Goal: Task Accomplishment & Management: Manage account settings

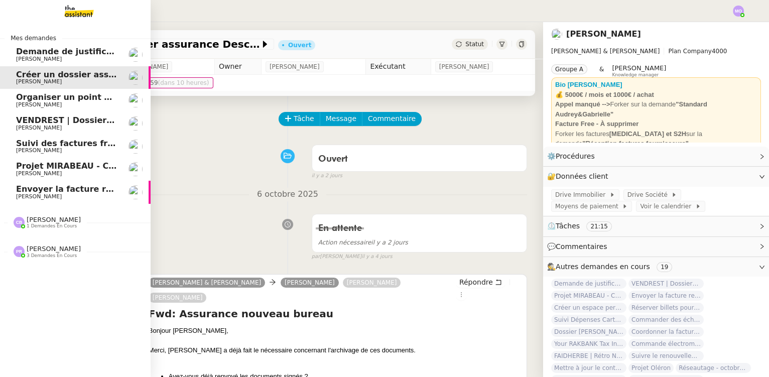
click at [88, 198] on span "[PERSON_NAME]" at bounding box center [66, 197] width 101 height 6
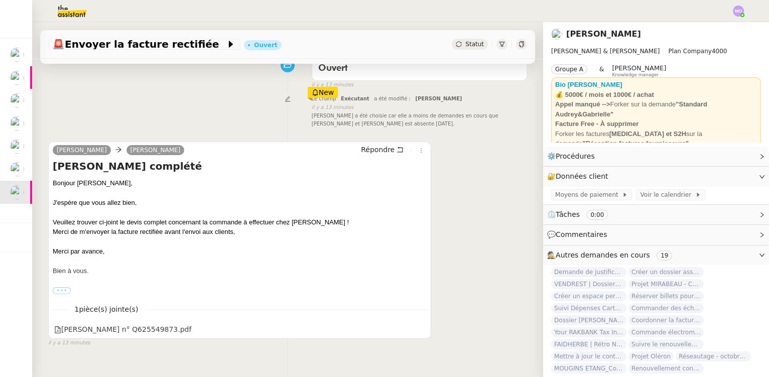
scroll to position [134, 0]
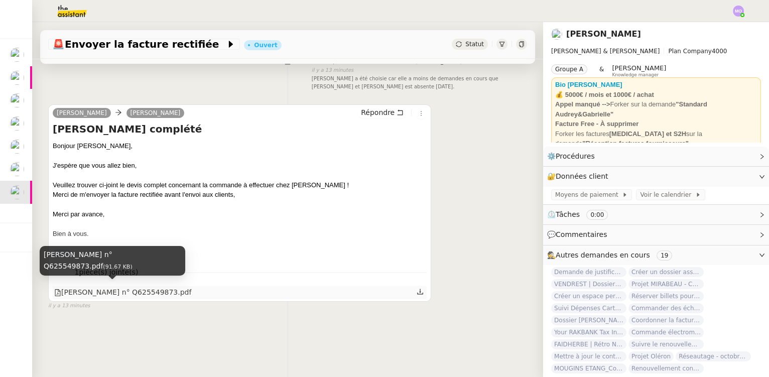
click at [140, 287] on div "[PERSON_NAME] n° Q625549873.pdf" at bounding box center [122, 293] width 137 height 12
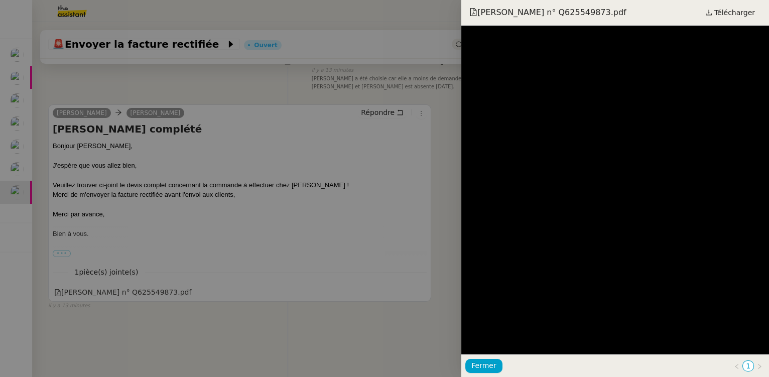
click at [392, 169] on div at bounding box center [384, 188] width 769 height 377
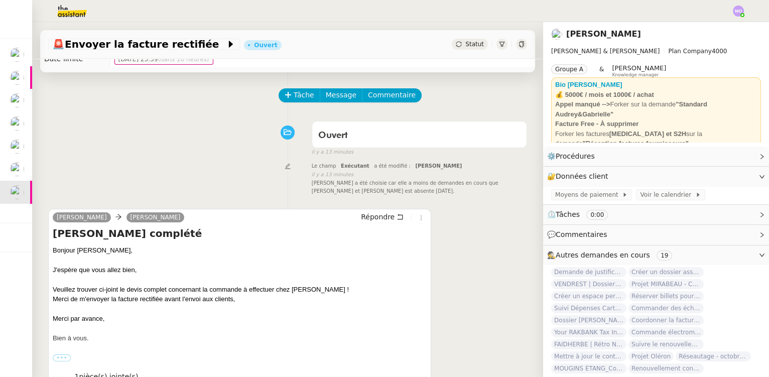
scroll to position [0, 0]
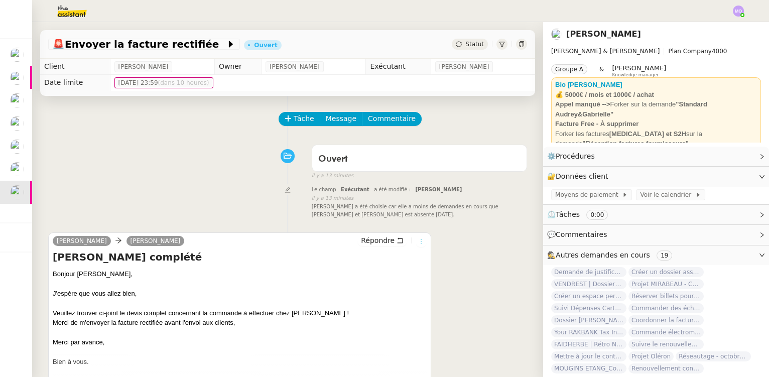
click at [418, 244] on icon at bounding box center [421, 241] width 6 height 6
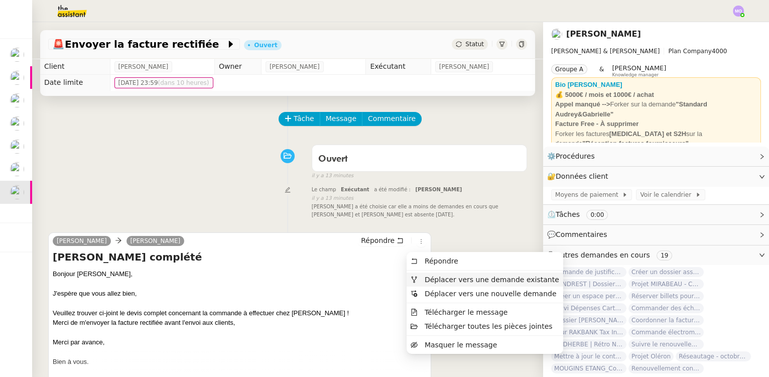
click at [447, 274] on li "Déplacer vers une demande existante" at bounding box center [485, 280] width 156 height 14
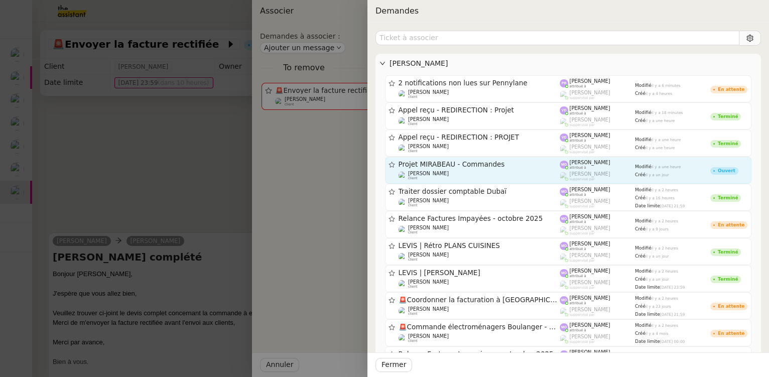
click at [461, 171] on div "[PERSON_NAME] client" at bounding box center [480, 176] width 162 height 10
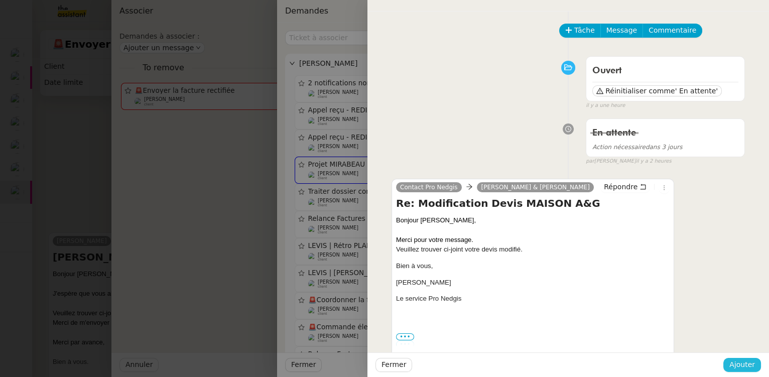
click at [741, 362] on span "Ajouter" at bounding box center [742, 365] width 26 height 12
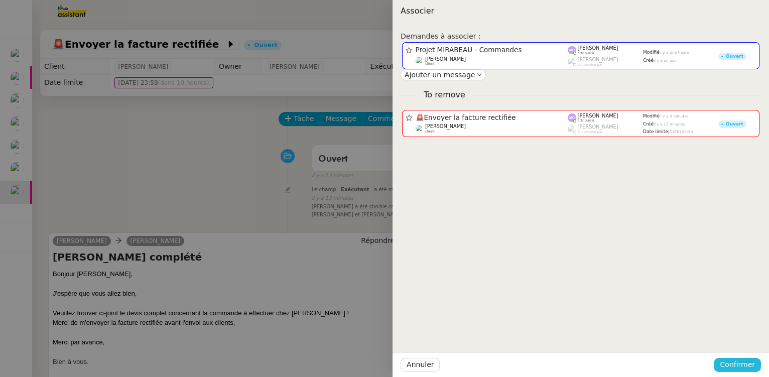
click at [741, 362] on span "Confirmer" at bounding box center [737, 365] width 35 height 12
click at [745, 344] on div "Annuler Ajouter" at bounding box center [718, 339] width 73 height 12
click at [743, 341] on span "Ajouter" at bounding box center [738, 338] width 26 height 10
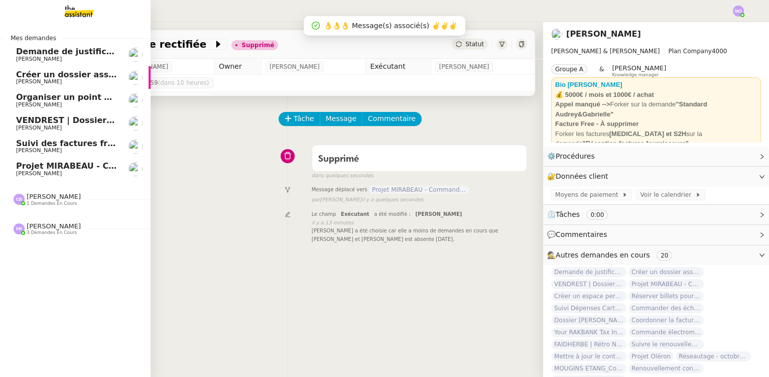
click at [67, 163] on span "Projet MIRABEAU - Commandes" at bounding box center [87, 166] width 142 height 10
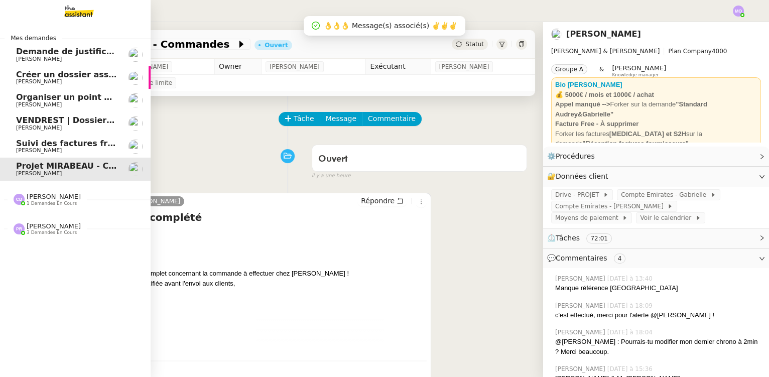
click at [67, 147] on span "Suivi des factures freelances" at bounding box center [81, 144] width 131 height 10
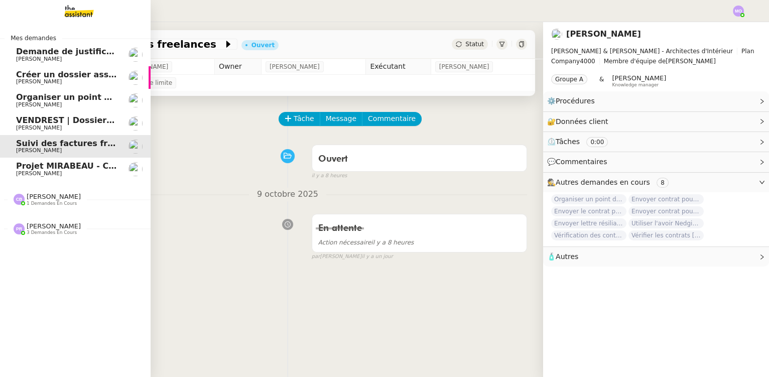
click at [68, 121] on span "VENDREST | Dossiers Drive - SCI Gabrielle" at bounding box center [110, 120] width 189 height 10
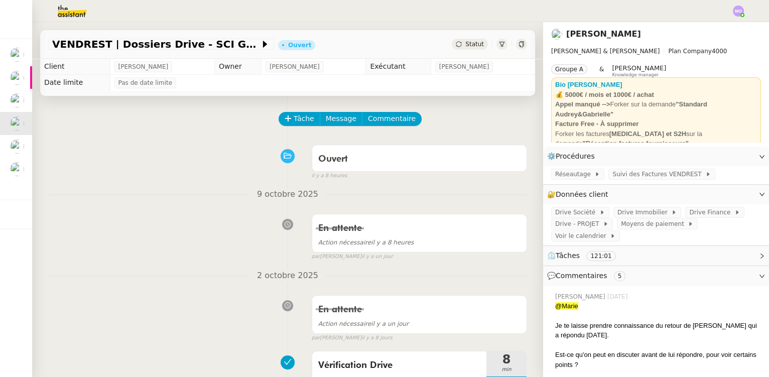
click at [190, 206] on div "[DATE] En attente Action nécessaire il y a 8 heures false par [PERSON_NAME] [DA…" at bounding box center [287, 224] width 479 height 73
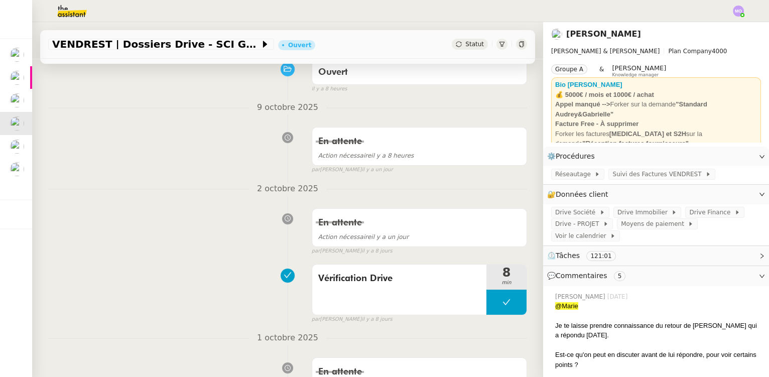
scroll to position [91, 0]
